Goal: Find specific page/section: Find specific page/section

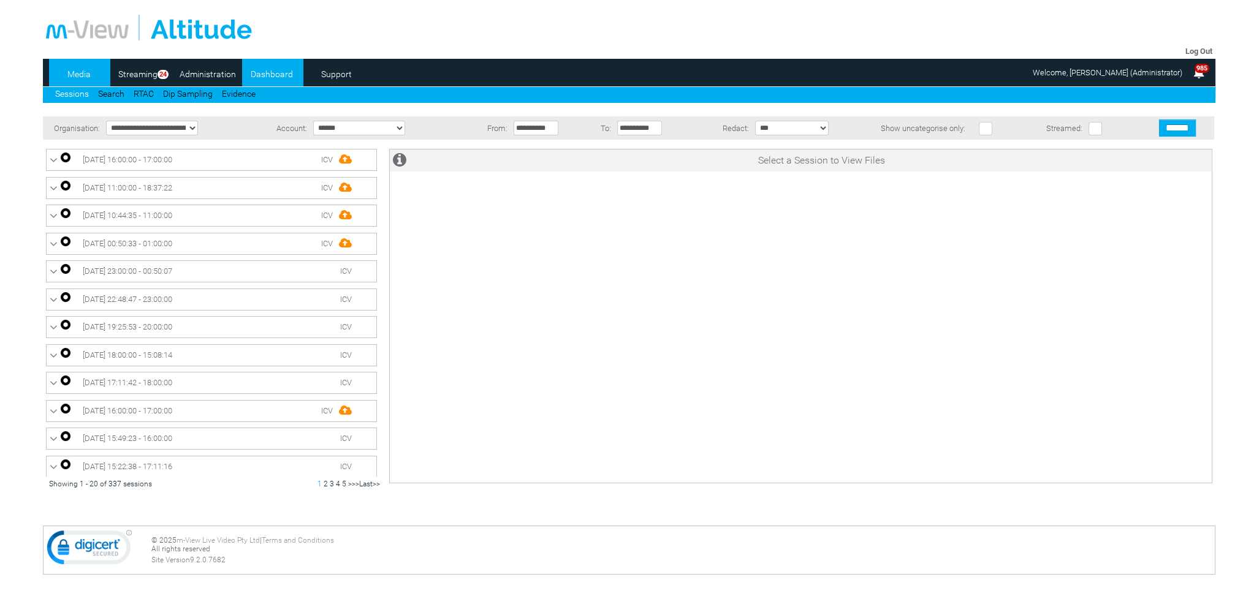
click at [273, 76] on link "Dashboard" at bounding box center [271, 74] width 59 height 18
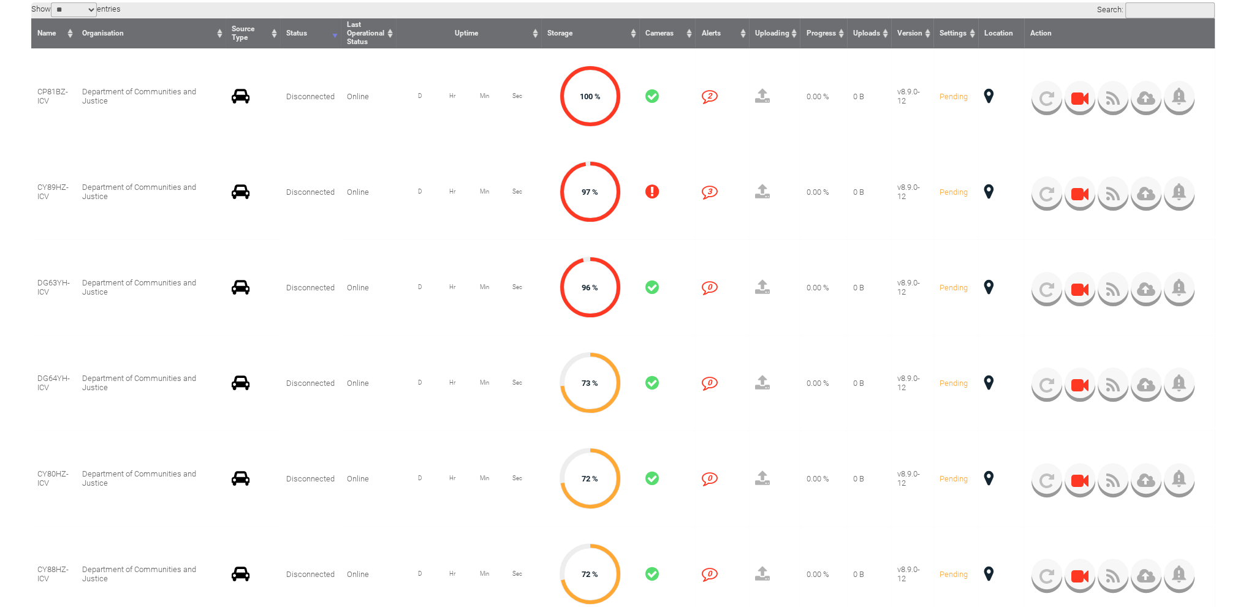
scroll to position [368, 0]
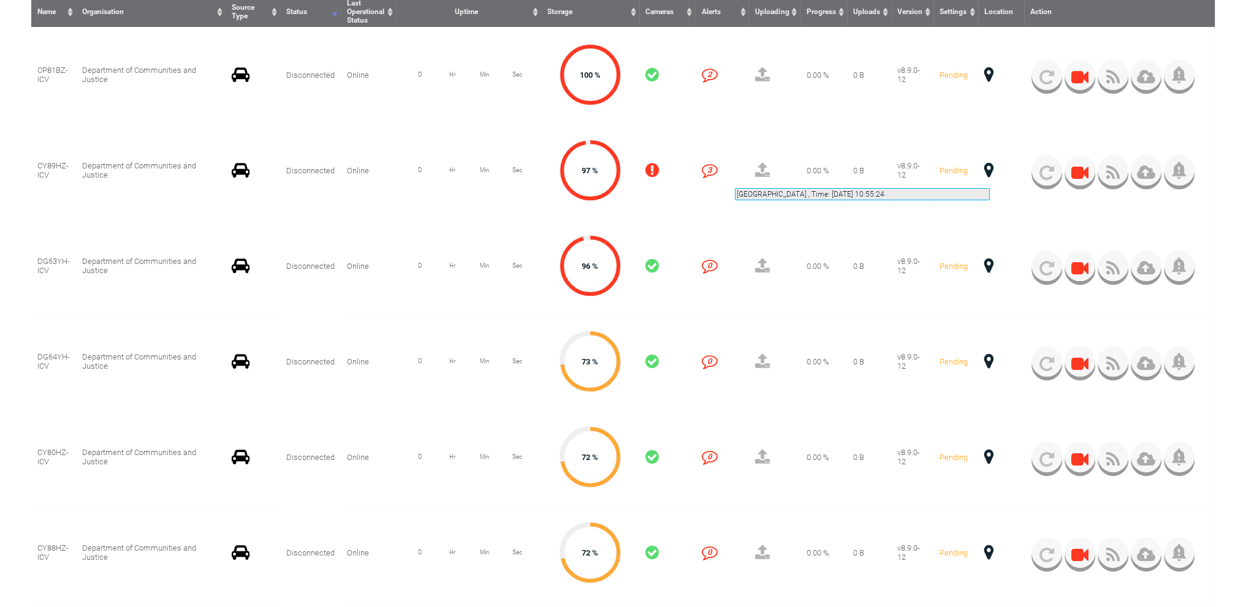
click at [990, 173] on span at bounding box center [988, 170] width 9 height 16
click at [988, 171] on span at bounding box center [988, 170] width 9 height 16
